Goal: Ask a question

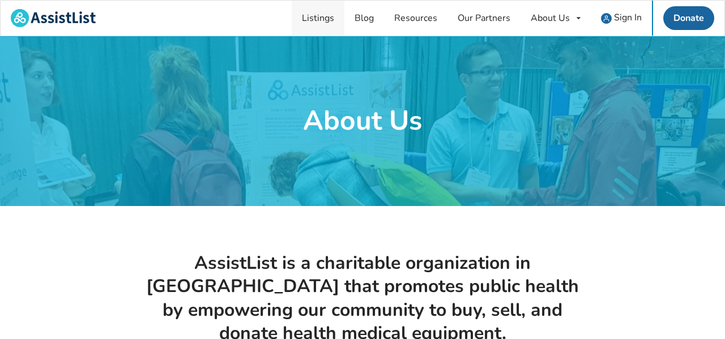
click at [317, 20] on link "Listings" at bounding box center [318, 18] width 53 height 35
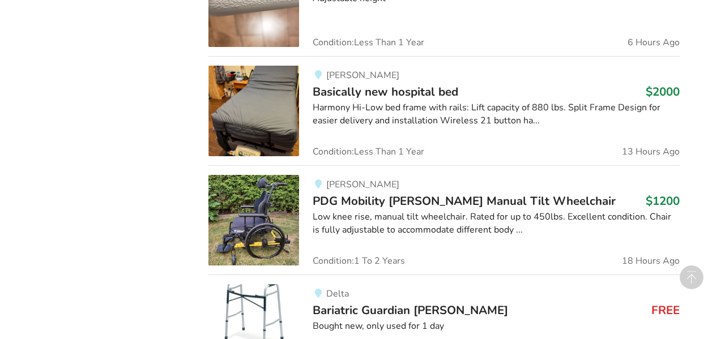
scroll to position [848, 0]
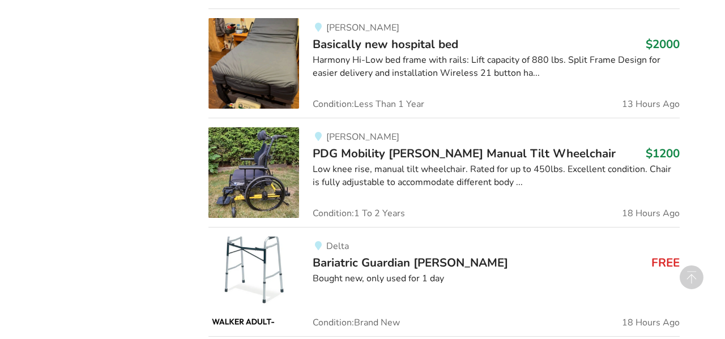
click at [567, 249] on div "Delta Bariatric Guardian [PERSON_NAME] FREE Bought new, only used for 1 day Con…" at bounding box center [489, 282] width 380 height 91
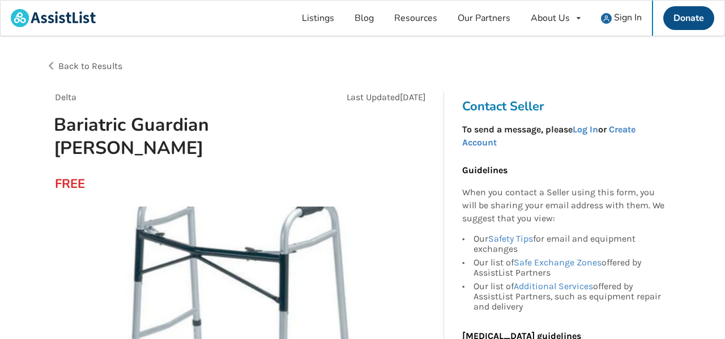
click at [689, 18] on link "Donate" at bounding box center [688, 18] width 51 height 24
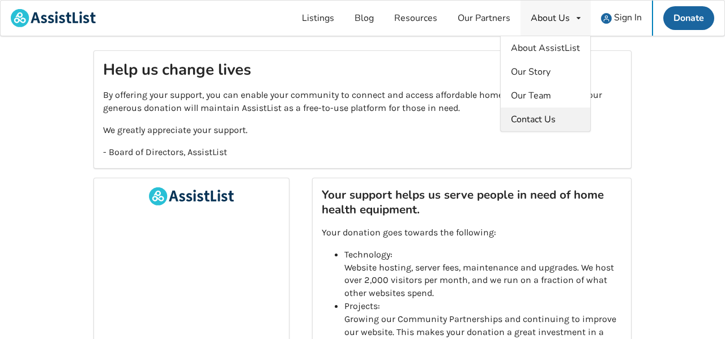
click at [526, 116] on span "Contact Us" at bounding box center [533, 119] width 45 height 12
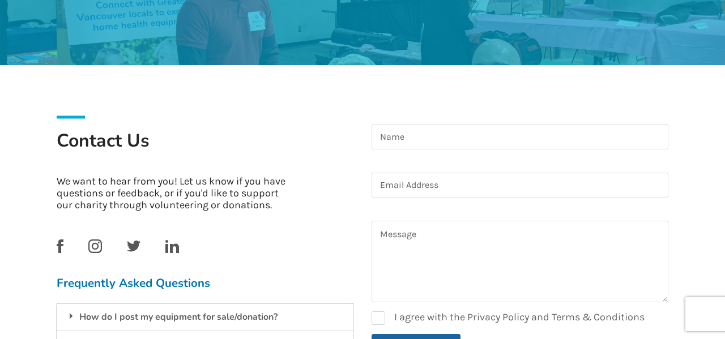
scroll to position [146, 0]
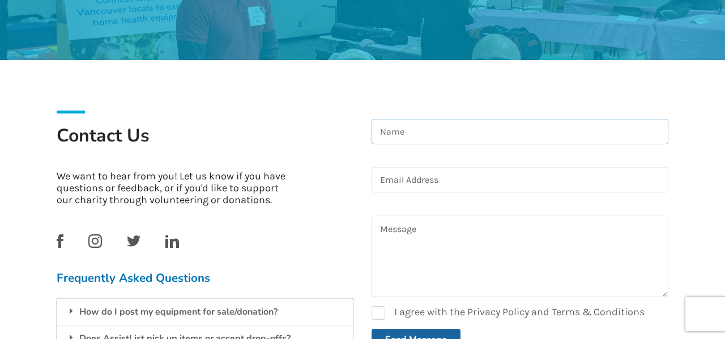
click at [388, 130] on input at bounding box center [519, 131] width 297 height 25
type input "[PERSON_NAME]"
click at [397, 182] on input at bounding box center [519, 180] width 297 height 25
type input "[EMAIL_ADDRESS][DOMAIN_NAME]"
click at [406, 224] on textarea at bounding box center [519, 257] width 297 height 82
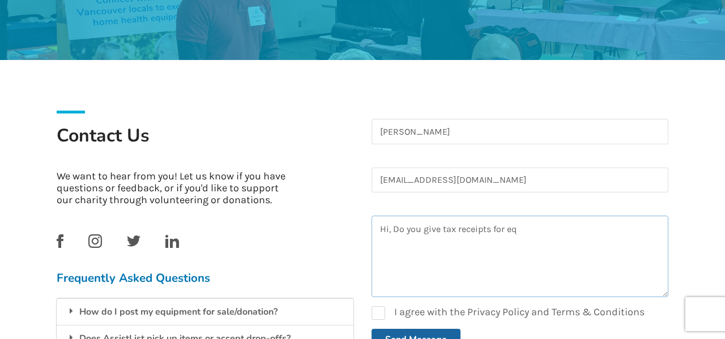
click at [515, 227] on textarea "Hi, Do you give tax receipts for eq" at bounding box center [519, 257] width 297 height 82
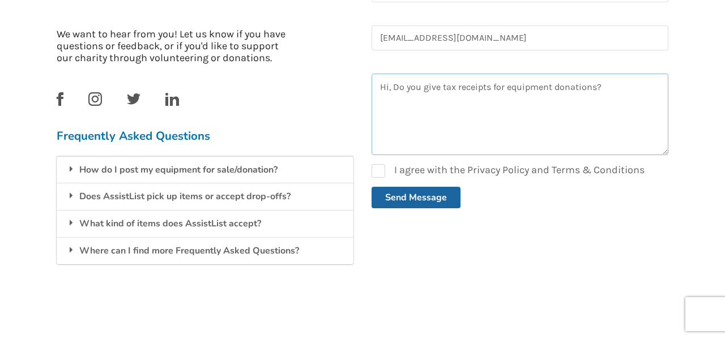
scroll to position [293, 0]
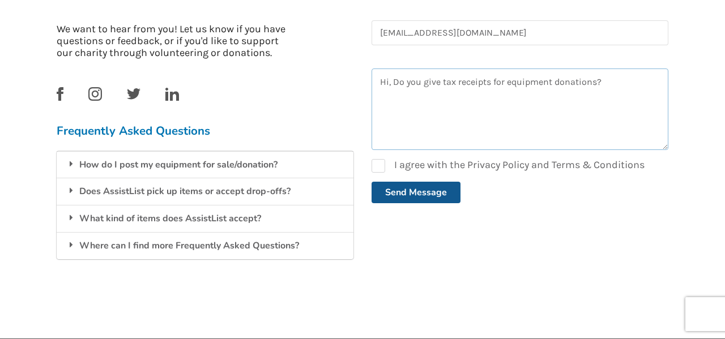
type textarea "Hi, Do you give tax receipts for equipment donations?"
click at [422, 192] on button "Send Message" at bounding box center [415, 193] width 89 height 22
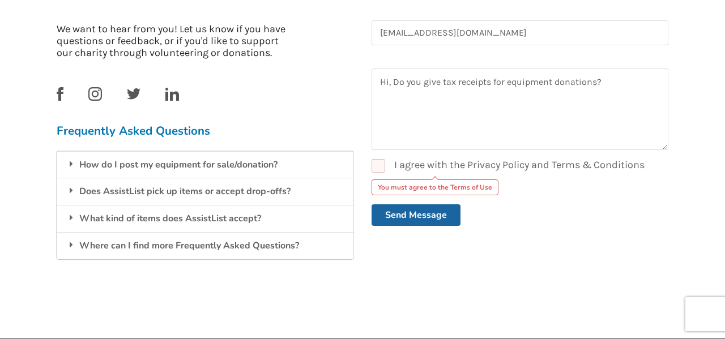
click at [375, 166] on label "I agree with the Privacy Policy and Terms & Conditions" at bounding box center [507, 166] width 273 height 14
checkbox input "true"
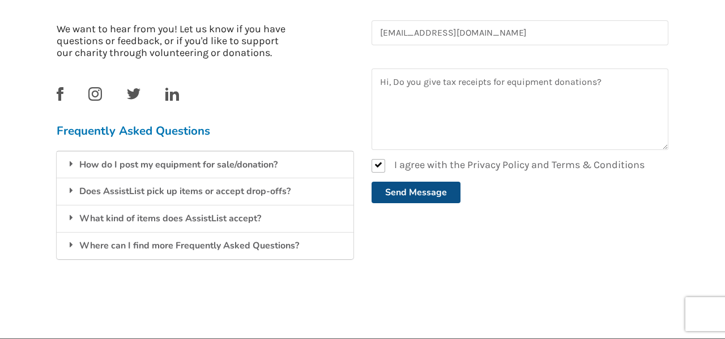
click at [403, 190] on button "Send Message" at bounding box center [415, 193] width 89 height 22
checkbox input "false"
